Goal: Find specific page/section: Find specific page/section

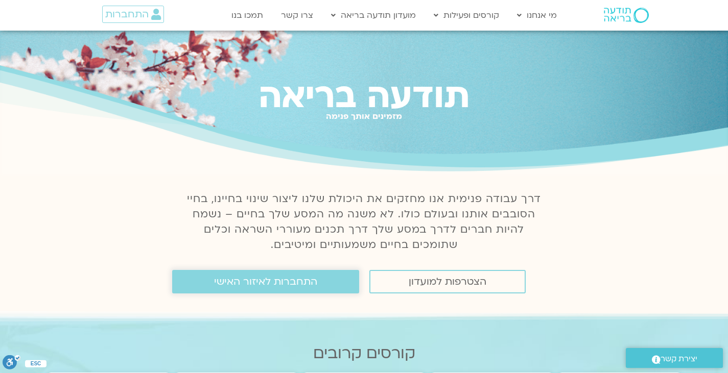
click at [253, 278] on span "התחברות לאיזור האישי" at bounding box center [265, 281] width 103 height 11
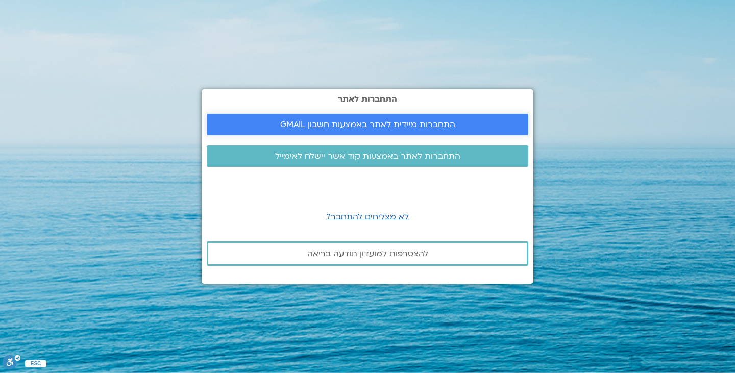
click at [377, 127] on span "התחברות מיידית לאתר באמצעות חשבון GMAIL" at bounding box center [367, 124] width 175 height 9
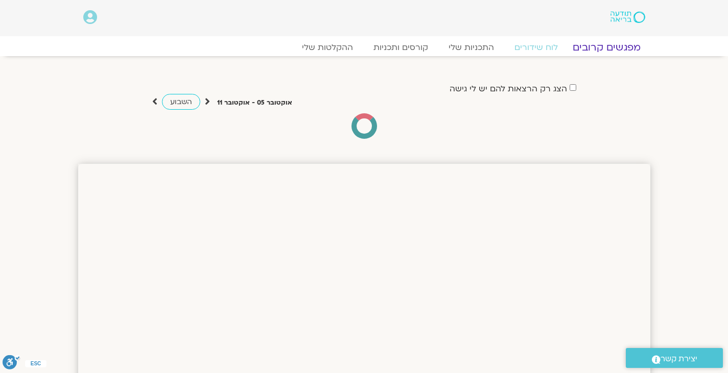
click at [610, 45] on link "מפגשים קרובים" at bounding box center [606, 47] width 92 height 12
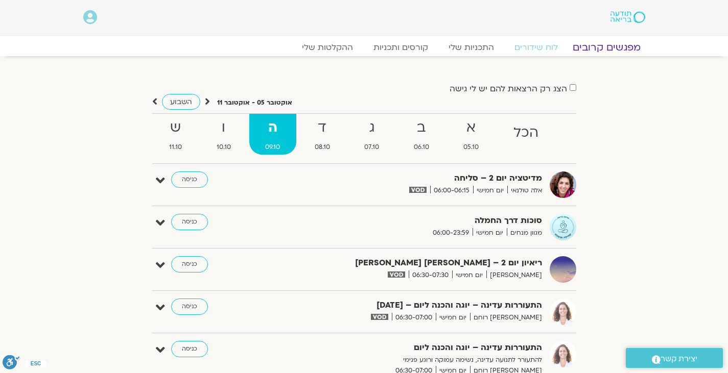
click at [589, 46] on link "מפגשים קרובים" at bounding box center [606, 47] width 92 height 12
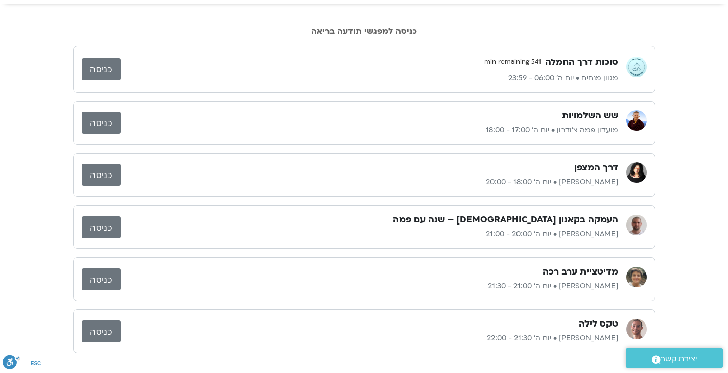
scroll to position [51, 0]
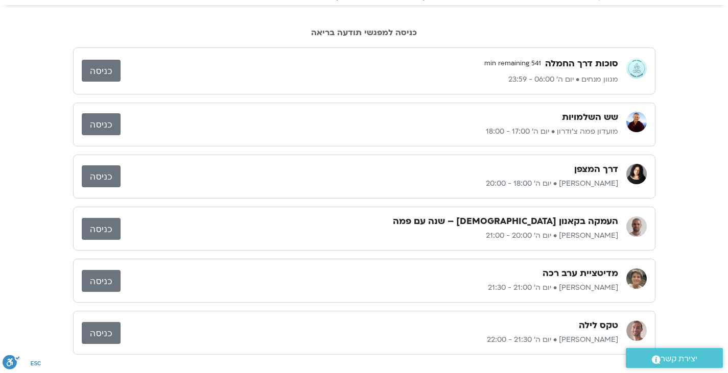
click at [117, 179] on link "כניסה" at bounding box center [101, 176] width 39 height 22
